Goal: Entertainment & Leisure: Consume media (video, audio)

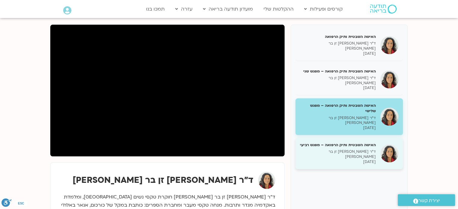
click at [390, 145] on img at bounding box center [389, 154] width 18 height 18
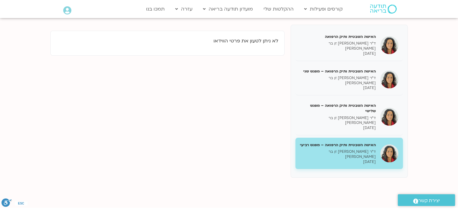
click at [361, 149] on p "ד״ר [PERSON_NAME]" at bounding box center [338, 154] width 76 height 10
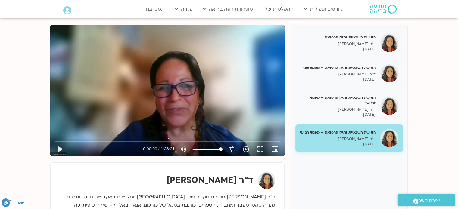
click at [336, 131] on div "האישה השבטית ותיק הרפואה – מפגש רביעי ד״ר [PERSON_NAME] [DATE]" at bounding box center [338, 138] width 76 height 17
click at [261, 148] on button "fullscreen" at bounding box center [260, 149] width 14 height 14
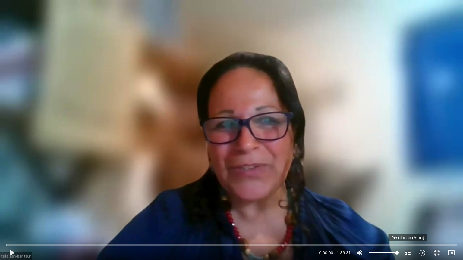
click at [407, 209] on icon "tune" at bounding box center [407, 252] width 7 height 7
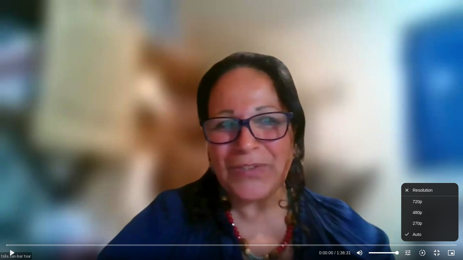
click at [408, 209] on icon "tune" at bounding box center [407, 252] width 7 height 7
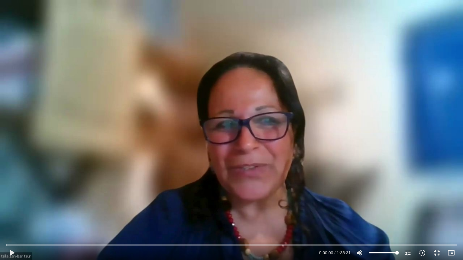
click at [421, 209] on icon "slow_motion_video" at bounding box center [421, 252] width 7 height 7
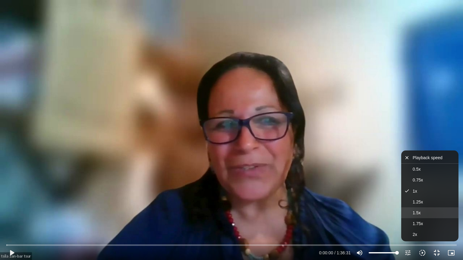
click at [422, 209] on button "1.5x" at bounding box center [429, 212] width 57 height 11
click at [317, 209] on div "Skip Ad 1:29:42 play_arrow 0:00:00 / 1:36:31 volume_up Mute tune Resolution Aut…" at bounding box center [231, 130] width 463 height 260
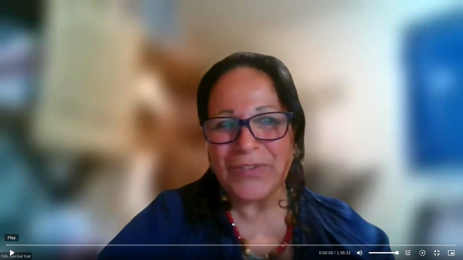
click at [12, 209] on button "play_arrow" at bounding box center [12, 253] width 14 height 14
click at [103, 209] on input "Seek" at bounding box center [231, 245] width 450 height 4
click at [141, 209] on input "Seek" at bounding box center [231, 245] width 450 height 4
click at [139, 209] on input "Seek" at bounding box center [231, 245] width 450 height 4
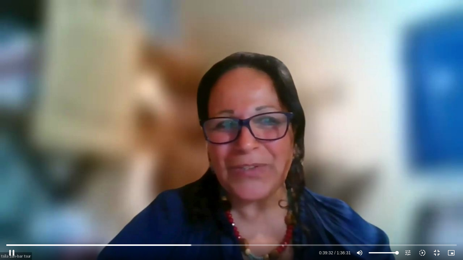
click at [96, 188] on div "Skip Ad 28:12 pause 0:39:32 / 1:36:31 volume_up Mute tune Resolution Auto 720p …" at bounding box center [231, 130] width 463 height 260
click at [96, 188] on div "Skip Ad 28:12 play_arrow 0:39:33 / 1:36:31 volume_up Mute tune Resolution Auto …" at bounding box center [231, 130] width 463 height 260
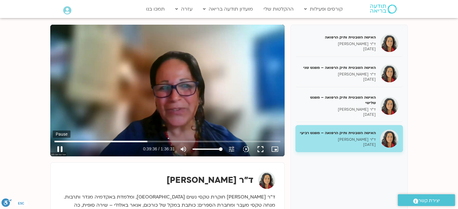
click at [60, 150] on button "pause" at bounding box center [60, 149] width 14 height 14
type input "2376.985747"
